Goal: Task Accomplishment & Management: Manage account settings

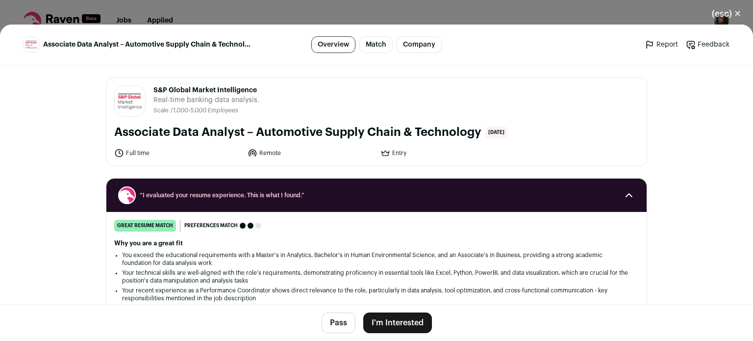
drag, startPoint x: 256, startPoint y: 88, endPoint x: 149, endPoint y: 84, distance: 106.9
click at [149, 85] on header "S&P Global Market Intelligence [DOMAIN_NAME] Public / Private Private Valuation…" at bounding box center [376, 100] width 524 height 31
drag, startPoint x: 470, startPoint y: 130, endPoint x: 147, endPoint y: 87, distance: 326.9
click at [147, 87] on div "S&P Global Market Intelligence [DOMAIN_NAME] Public / Private Private Valuation…" at bounding box center [376, 121] width 540 height 88
click at [380, 323] on button "I'm Interested" at bounding box center [397, 322] width 69 height 21
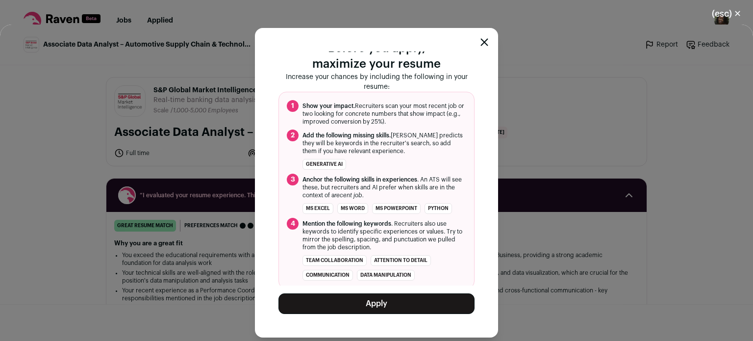
scroll to position [84, 0]
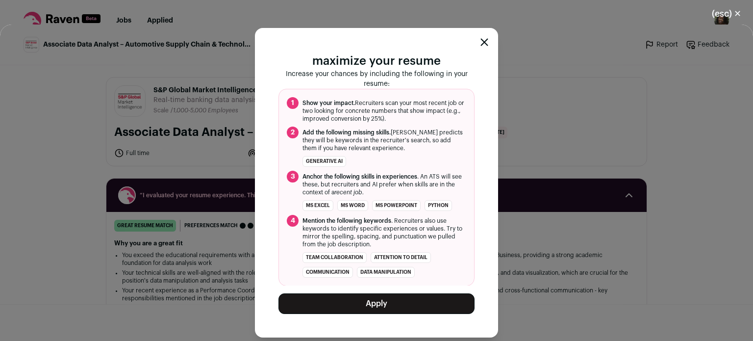
click at [420, 306] on button "Apply" at bounding box center [376, 303] width 196 height 21
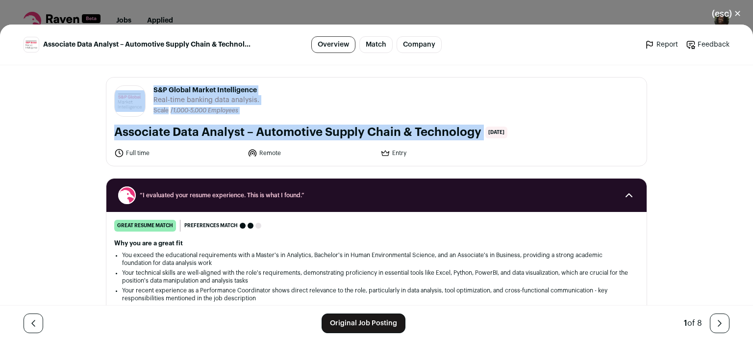
drag, startPoint x: 145, startPoint y: 88, endPoint x: 478, endPoint y: 138, distance: 337.0
click at [478, 138] on div "S&P Global Market Intelligence [DOMAIN_NAME] Public / Private Private Valuation…" at bounding box center [376, 121] width 540 height 88
copy div "S&P Global Market Intelligence [DOMAIN_NAME] Public / Private Private Valuation…"
click at [728, 12] on button "(esc) ✕" at bounding box center [726, 14] width 53 height 22
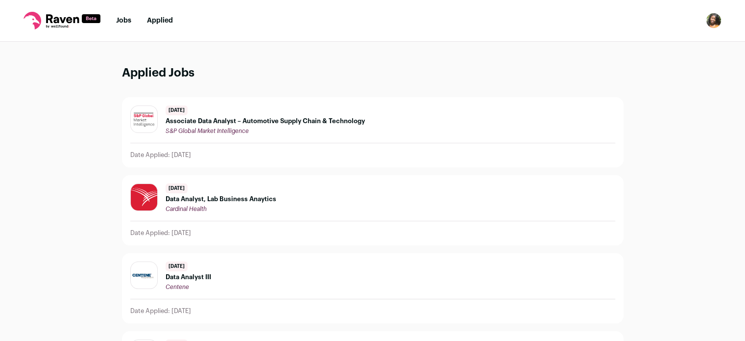
click at [60, 19] on icon at bounding box center [62, 21] width 77 height 18
click at [125, 23] on link "Jobs" at bounding box center [123, 20] width 15 height 7
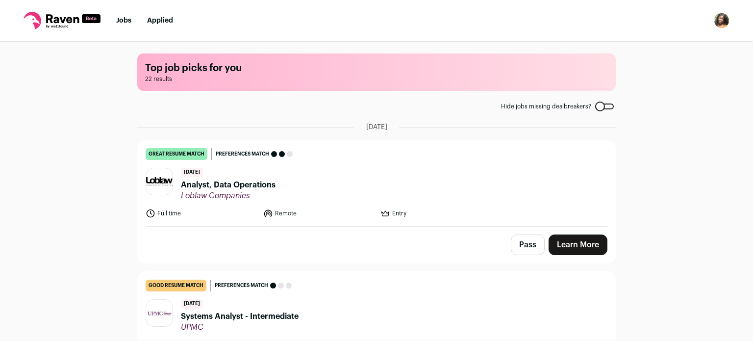
click at [198, 186] on span "Analyst, Data Operations" at bounding box center [228, 185] width 95 height 12
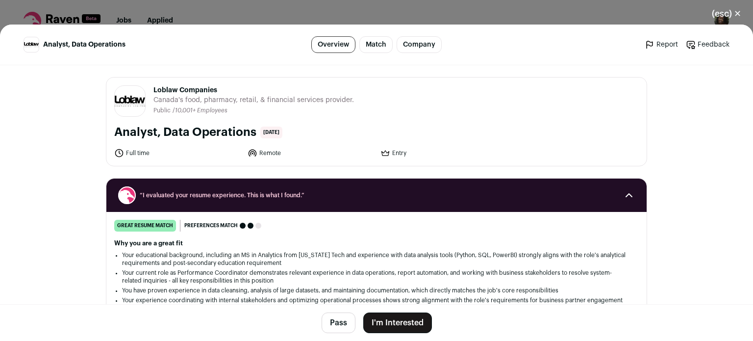
scroll to position [20, 0]
click at [210, 247] on div "Why you are a great fit Your educational background, including an MS in Analyti…" at bounding box center [376, 275] width 524 height 73
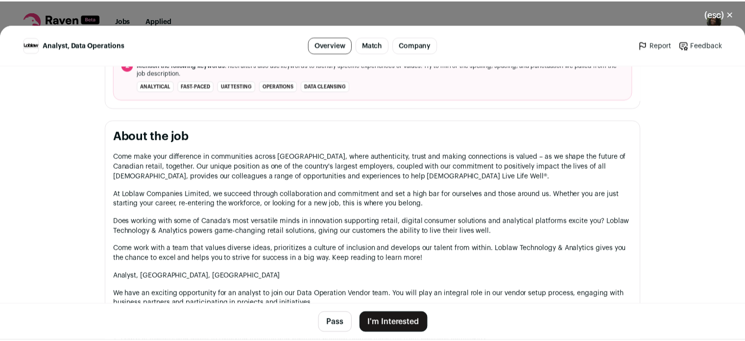
scroll to position [470, 0]
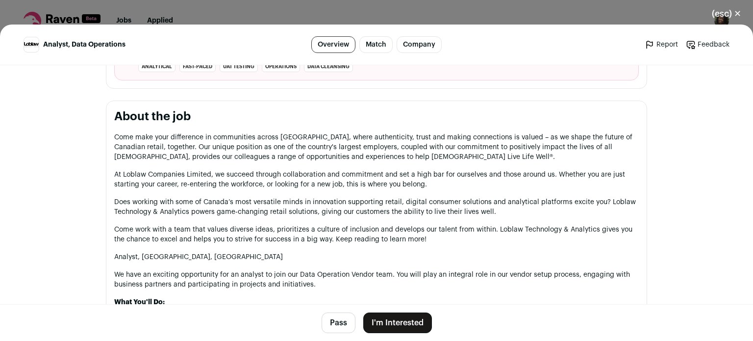
click at [725, 9] on button "(esc) ✕" at bounding box center [726, 14] width 53 height 22
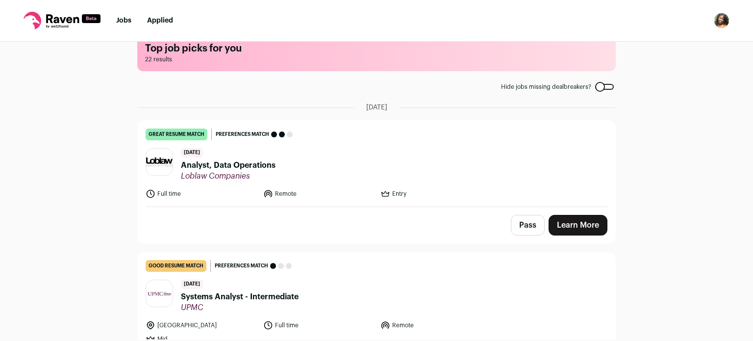
click at [721, 19] on img "Open dropdown" at bounding box center [722, 21] width 16 height 16
click at [674, 48] on link "Settings" at bounding box center [674, 46] width 108 height 24
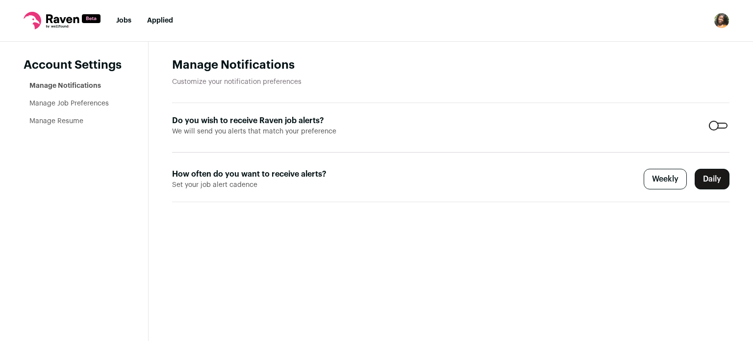
click at [76, 106] on link "Manage Job Preferences" at bounding box center [68, 103] width 79 height 7
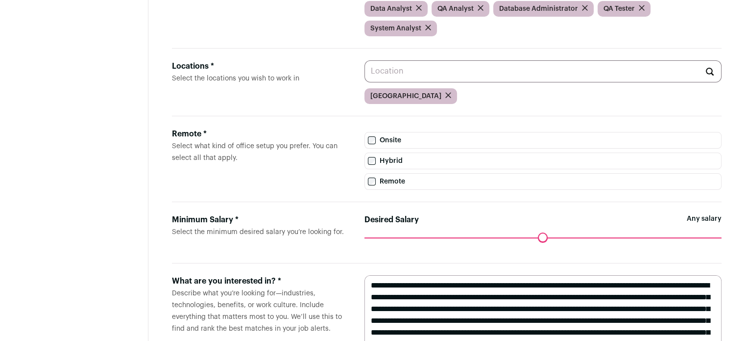
scroll to position [182, 0]
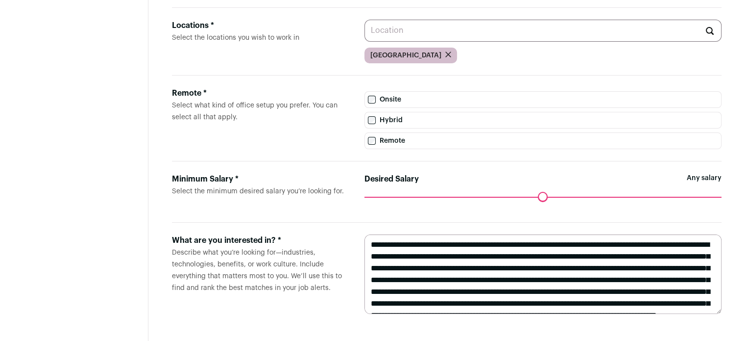
click at [647, 301] on textarea "**********" at bounding box center [543, 273] width 357 height 79
click at [638, 303] on textarea "**********" at bounding box center [543, 273] width 357 height 79
click at [452, 297] on textarea "**********" at bounding box center [543, 273] width 357 height 79
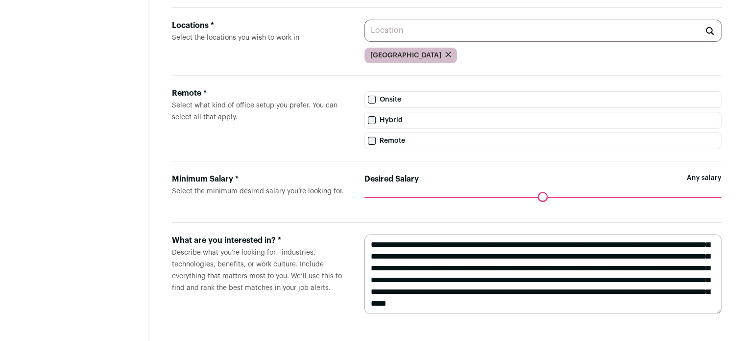
type textarea "**********"
click at [308, 321] on form "What are you interested in? * Describe what you’re looking for—industries, tech…" at bounding box center [447, 273] width 550 height 103
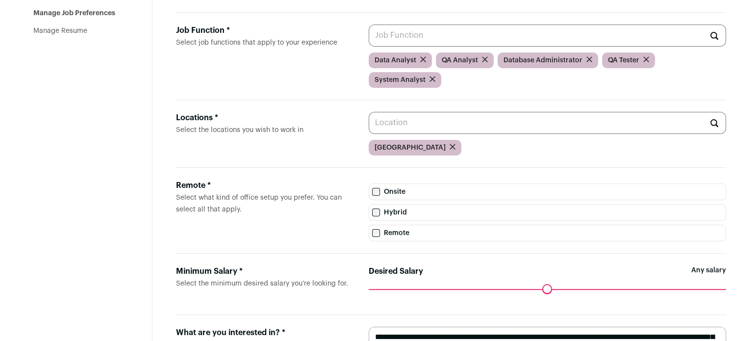
scroll to position [0, 0]
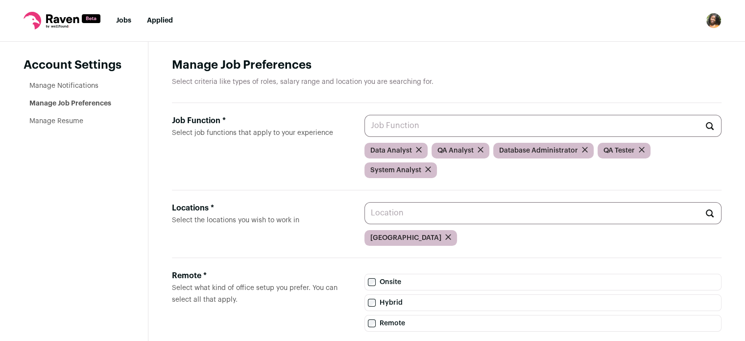
click at [452, 30] on nav "Jobs Applied Settings Notifications Preferences Resume Subscription FAQs Logout" at bounding box center [372, 21] width 745 height 42
click at [121, 25] on li "Jobs" at bounding box center [123, 21] width 15 height 10
click at [395, 125] on input "Job Function * Select job functions that apply to your experience" at bounding box center [543, 126] width 357 height 22
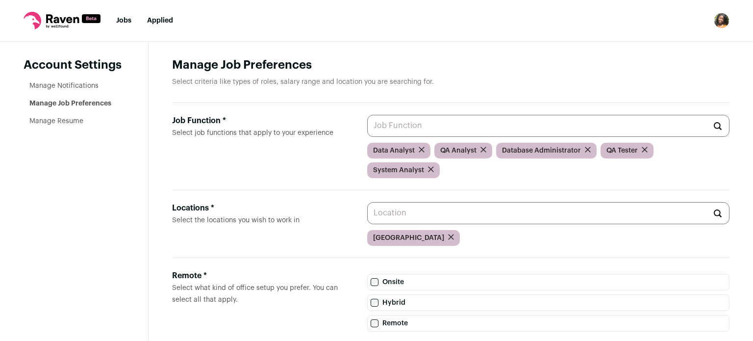
scroll to position [47, 0]
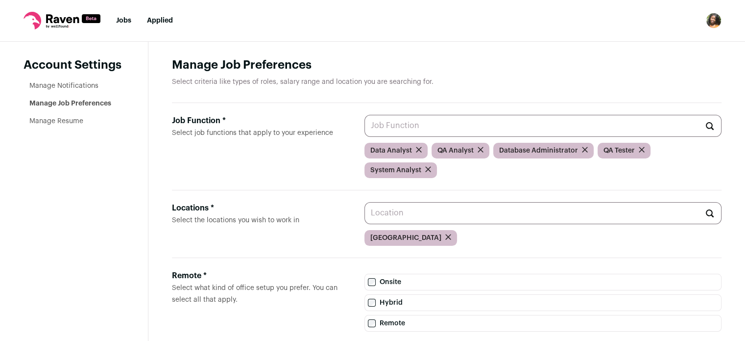
click at [409, 135] on input "Job Function * Select job functions that apply to your experience" at bounding box center [543, 126] width 357 height 22
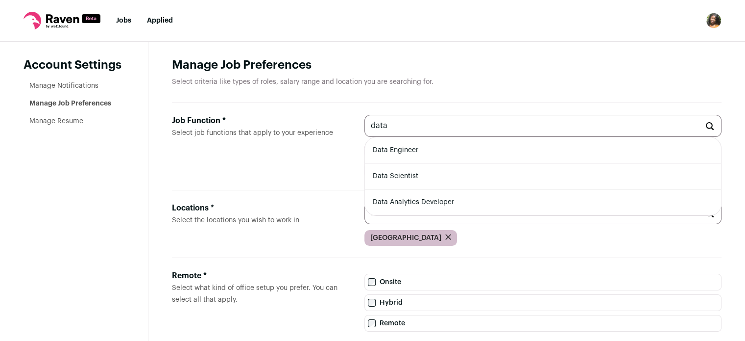
type input "data"
click at [46, 22] on icon at bounding box center [62, 18] width 33 height 9
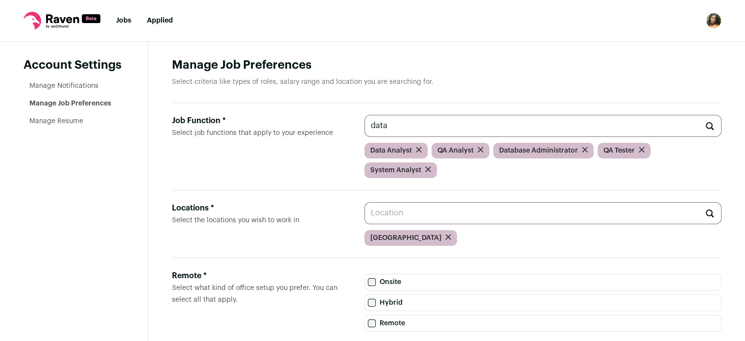
click at [123, 22] on link "Jobs" at bounding box center [123, 20] width 15 height 7
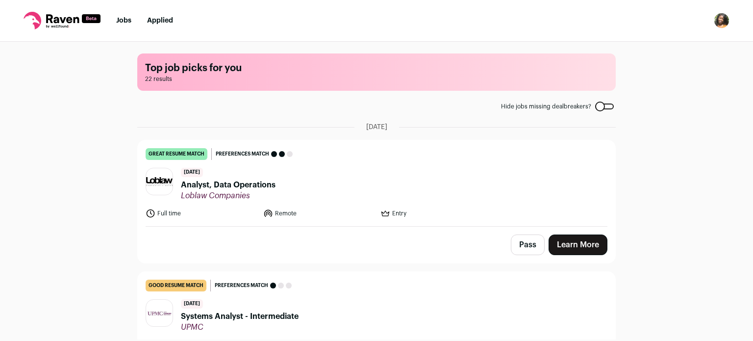
click at [50, 213] on div "Top job picks for you 22 results Hide jobs missing dealbreakers? September 7th,…" at bounding box center [376, 190] width 753 height 297
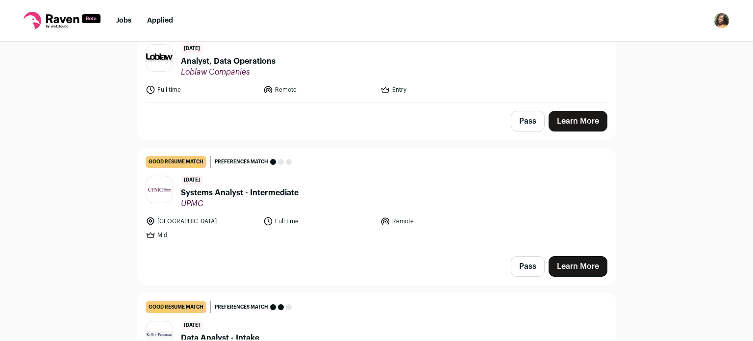
scroll to position [176, 0]
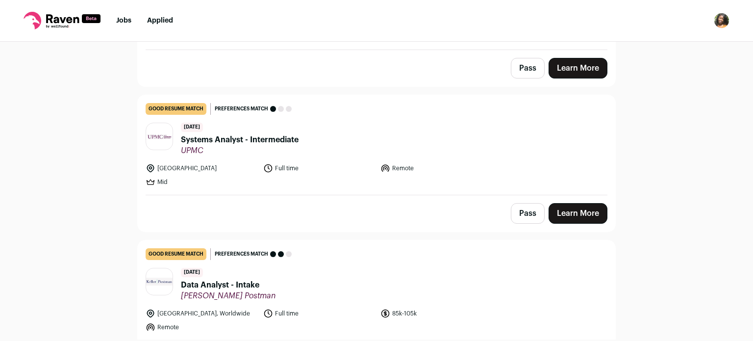
click at [218, 286] on span "Data Analyst - Intake" at bounding box center [228, 285] width 95 height 12
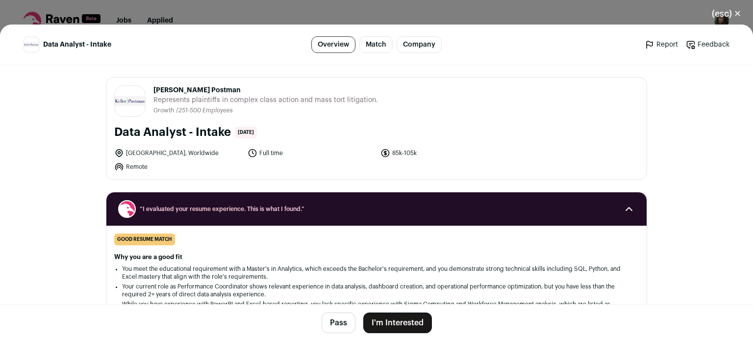
click at [734, 8] on button "(esc) ✕" at bounding box center [726, 14] width 53 height 22
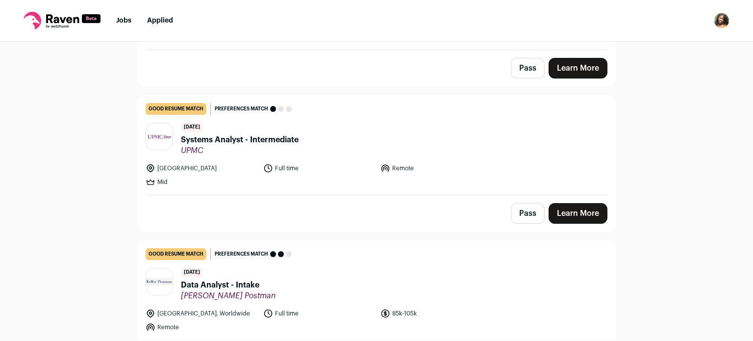
click at [35, 297] on div "Top job picks for you 22 results Hide jobs missing dealbreakers? September 7th,…" at bounding box center [376, 190] width 753 height 297
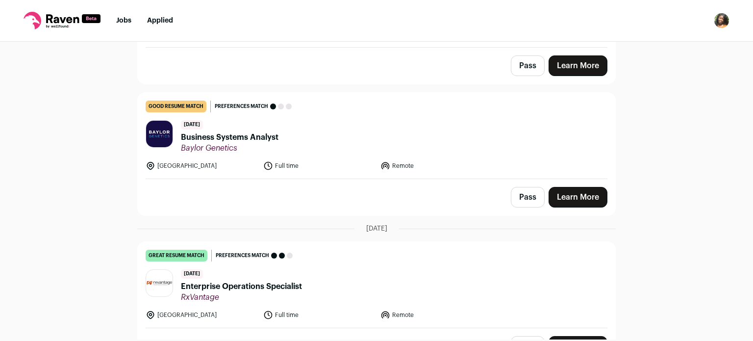
scroll to position [470, 0]
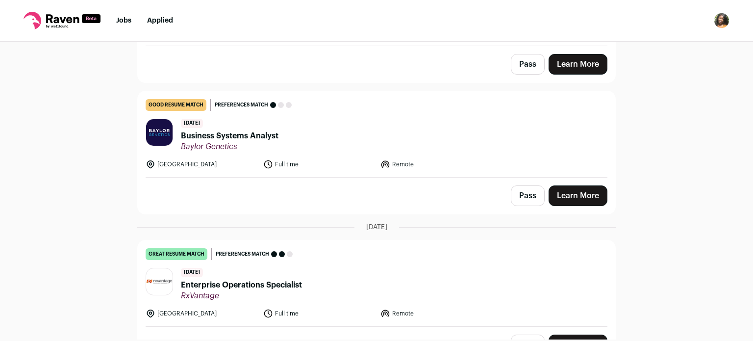
click at [224, 135] on span "Business Systems Analyst" at bounding box center [230, 136] width 98 height 12
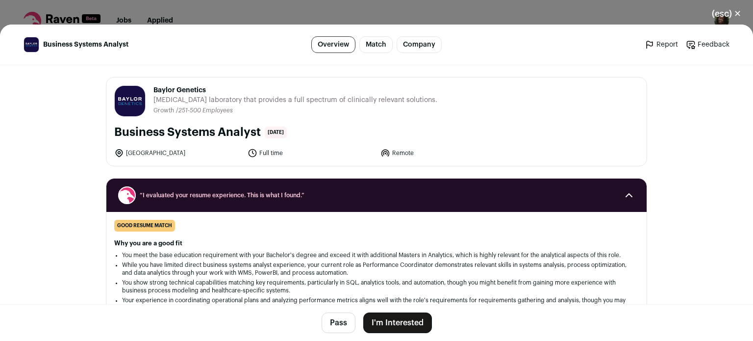
scroll to position [549, 0]
click at [191, 258] on ul "You meet the base education requirement with your Bachelor's degree and exceed …" at bounding box center [376, 281] width 509 height 61
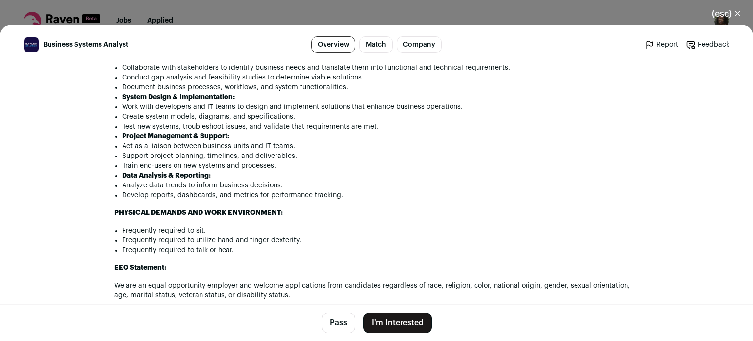
scroll to position [823, 0]
